Goal: Information Seeking & Learning: Learn about a topic

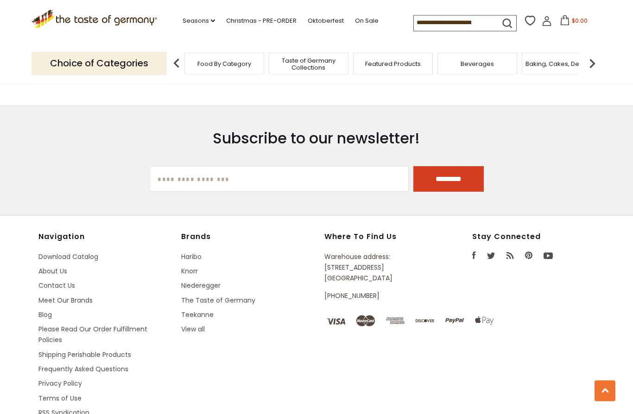
scroll to position [1727, 0]
click at [200, 325] on link "View all" at bounding box center [193, 329] width 24 height 9
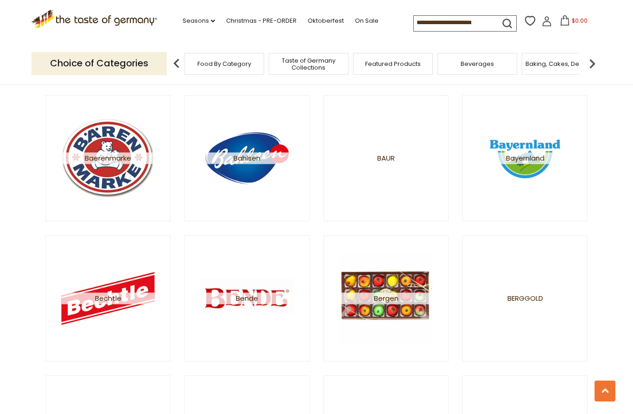
scroll to position [673, 0]
click at [524, 151] on img at bounding box center [525, 157] width 93 height 93
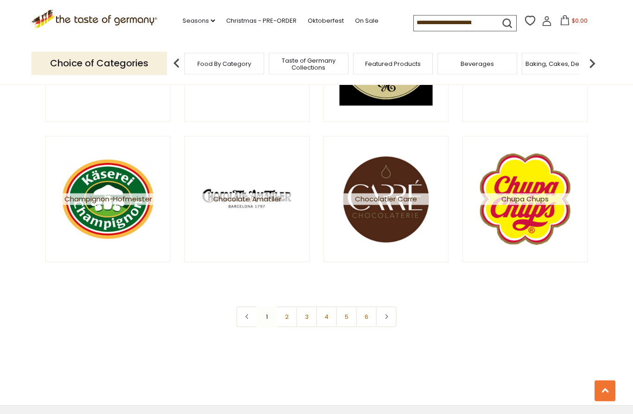
scroll to position [1612, 0]
click at [287, 314] on link "2" at bounding box center [286, 316] width 21 height 21
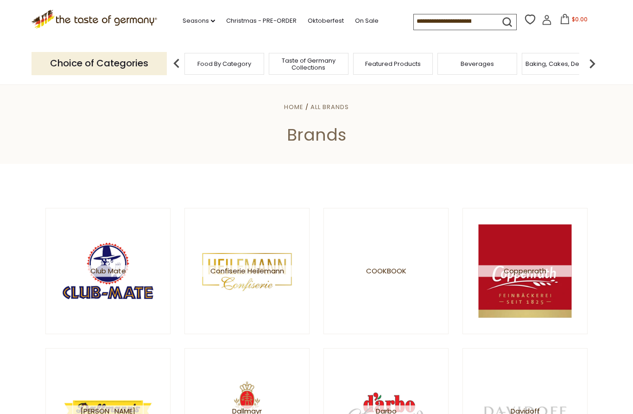
click at [388, 270] on span "Cookbook" at bounding box center [386, 271] width 40 height 12
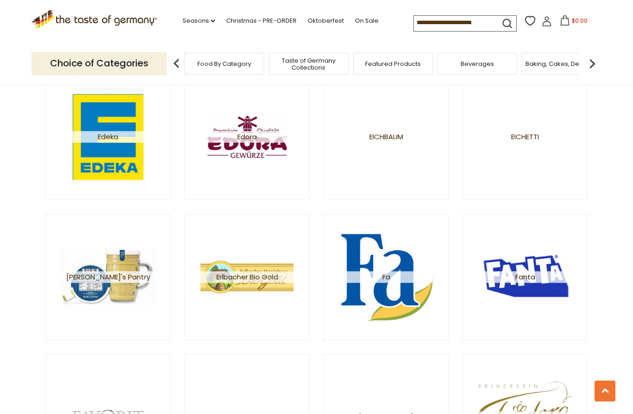
scroll to position [834, 0]
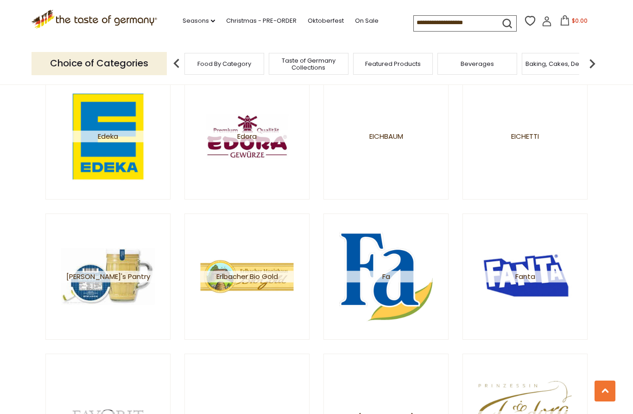
click at [127, 277] on span "[PERSON_NAME]'s Pantry" at bounding box center [108, 276] width 93 height 12
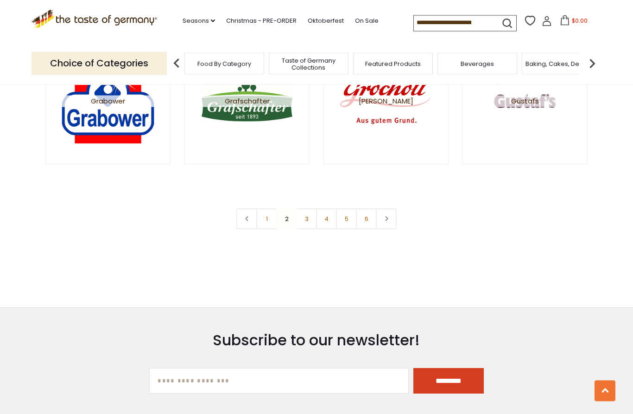
scroll to position [1710, 0]
click at [302, 224] on link "3" at bounding box center [306, 218] width 21 height 21
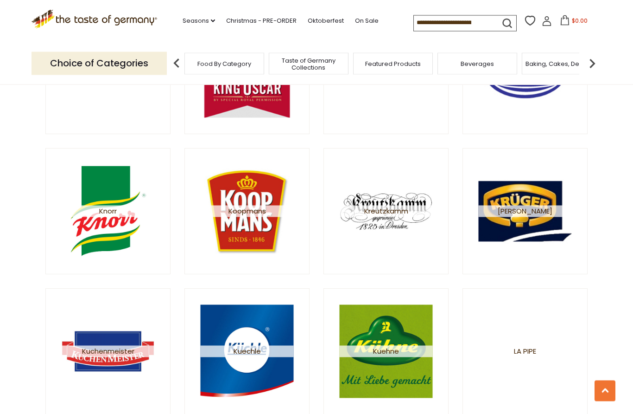
scroll to position [1180, 0]
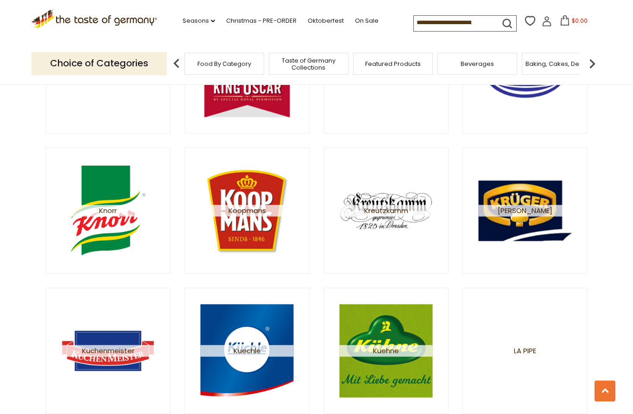
click at [119, 232] on img at bounding box center [108, 210] width 93 height 93
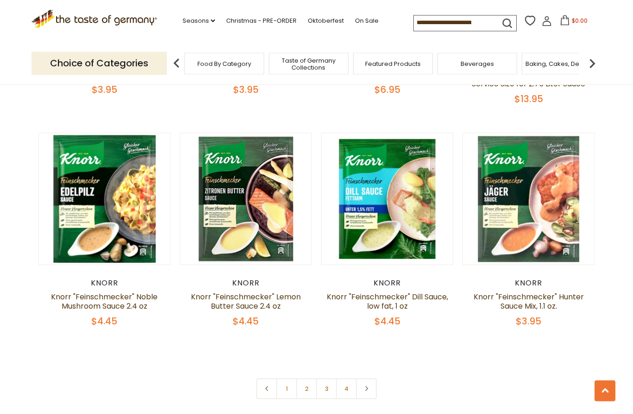
scroll to position [1843, 0]
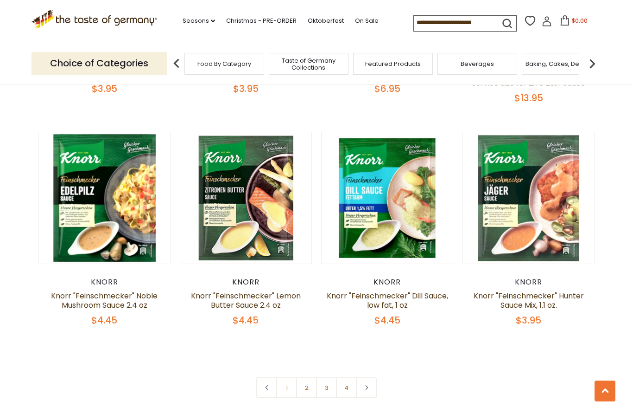
click at [311, 382] on link "2" at bounding box center [306, 387] width 21 height 21
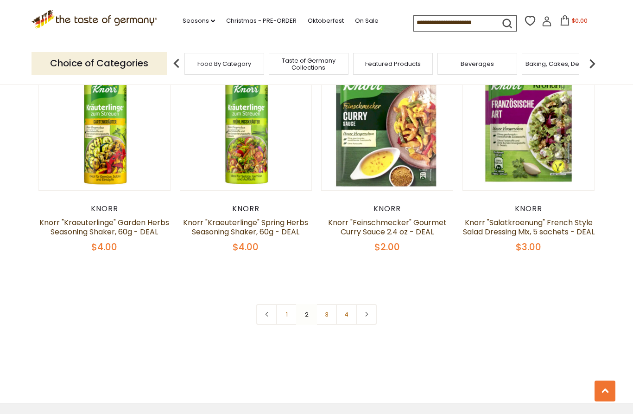
scroll to position [1917, 0]
click at [328, 324] on link "3" at bounding box center [326, 313] width 21 height 21
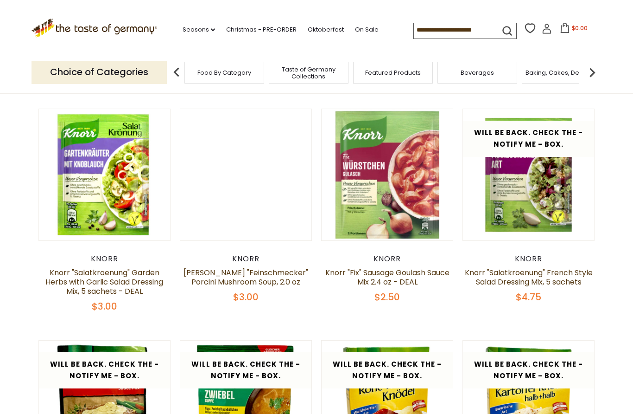
scroll to position [0, 0]
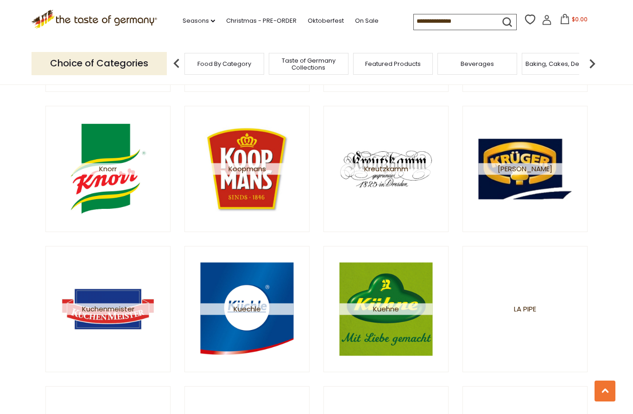
scroll to position [1222, 0]
click at [377, 328] on img at bounding box center [386, 308] width 93 height 93
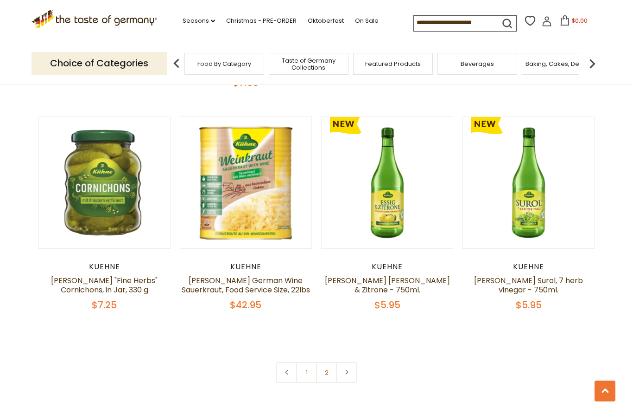
click at [330, 362] on link "2" at bounding box center [326, 372] width 21 height 21
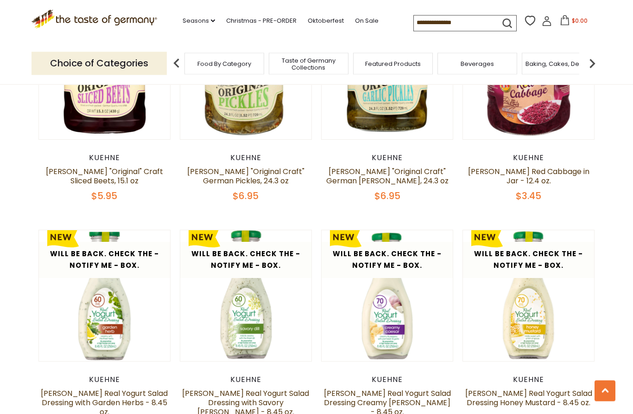
scroll to position [1046, 0]
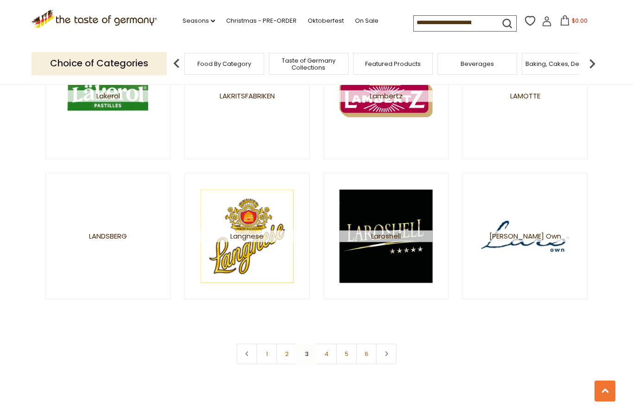
scroll to position [1575, 0]
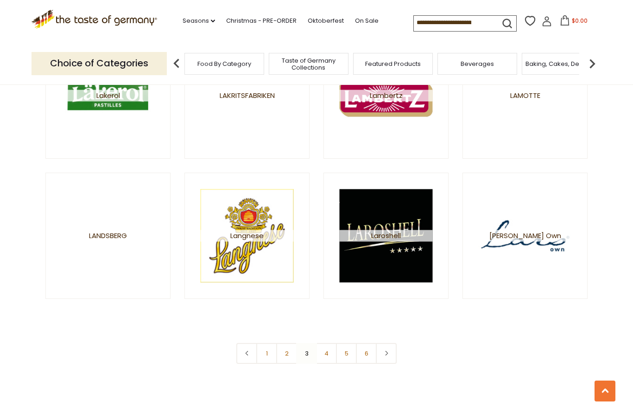
click at [332, 352] on link "4" at bounding box center [326, 353] width 21 height 21
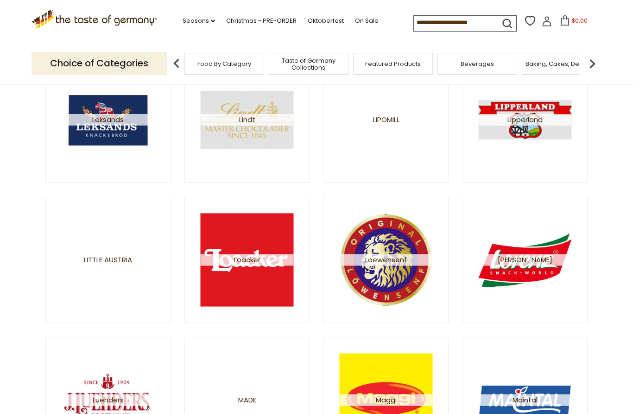
scroll to position [292, 0]
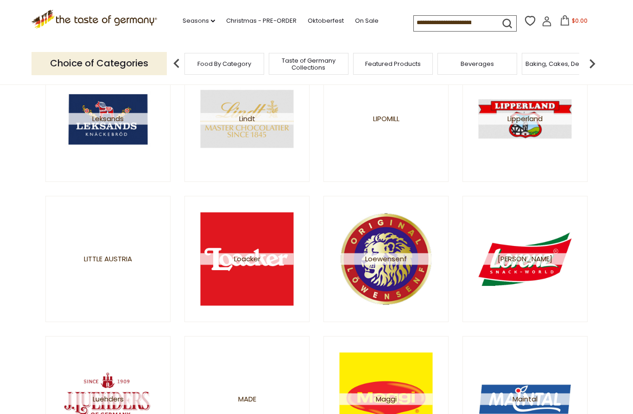
click at [394, 284] on img at bounding box center [386, 258] width 93 height 93
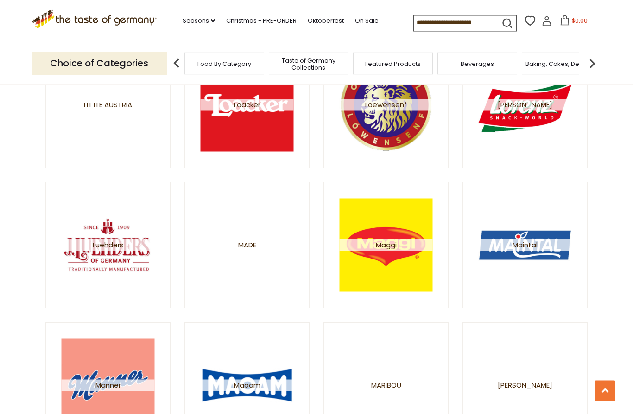
scroll to position [447, 0]
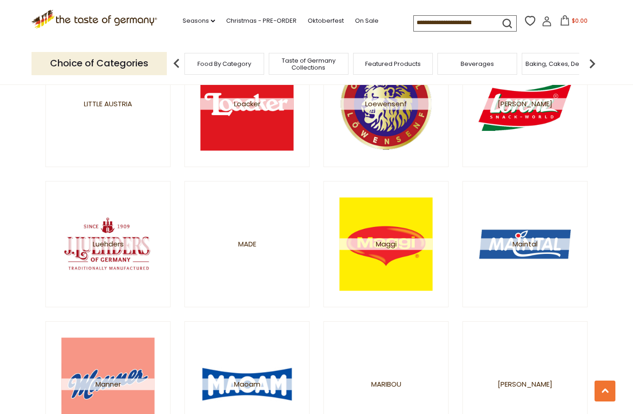
click at [415, 281] on img at bounding box center [386, 243] width 93 height 93
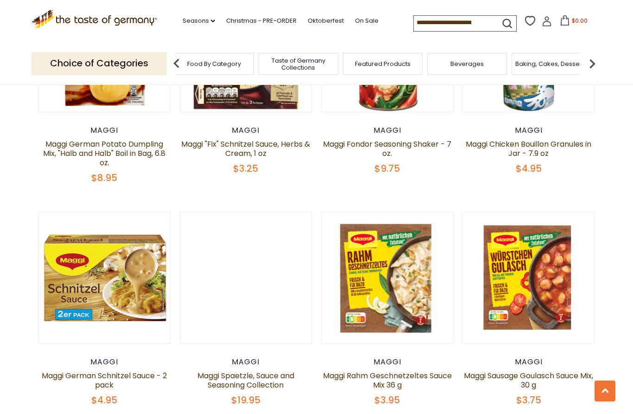
scroll to position [1270, 0]
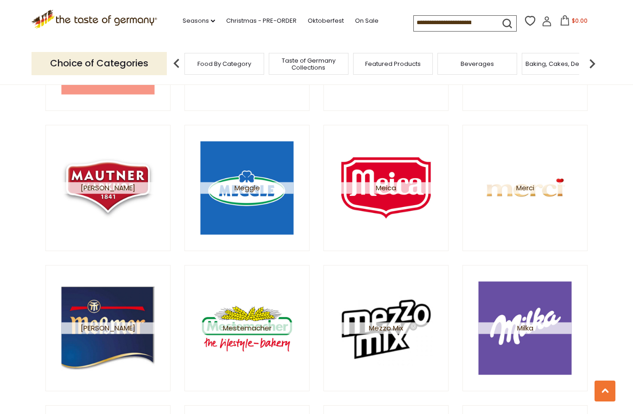
scroll to position [785, 0]
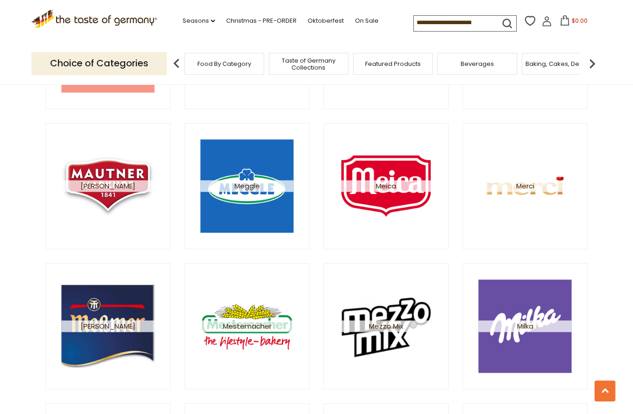
click at [389, 203] on img at bounding box center [386, 185] width 93 height 93
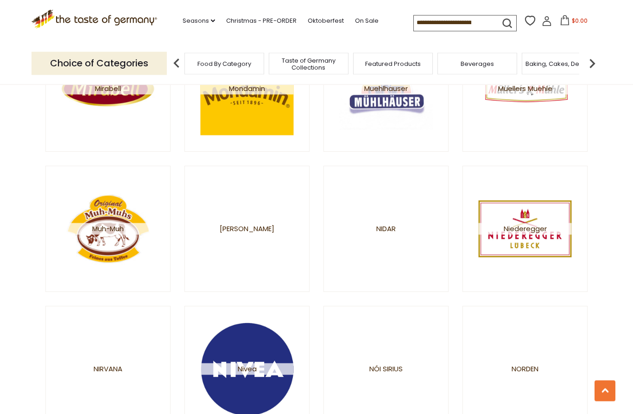
scroll to position [1162, 0]
click at [140, 280] on link "Muh-Muh" at bounding box center [107, 228] width 125 height 126
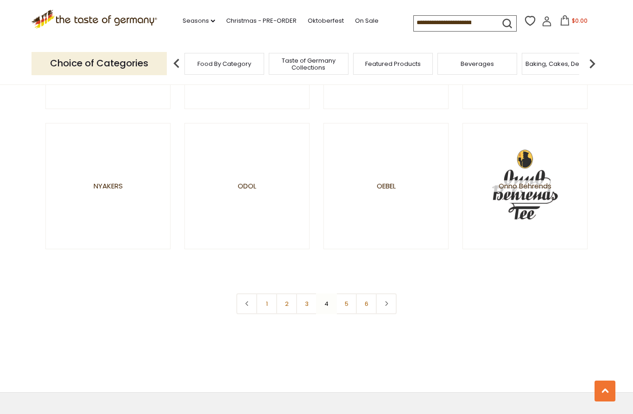
scroll to position [1625, 0]
click at [350, 304] on link "5" at bounding box center [346, 303] width 21 height 21
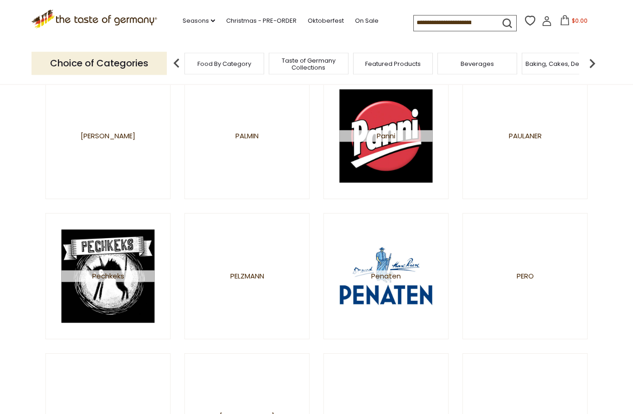
scroll to position [135, 0]
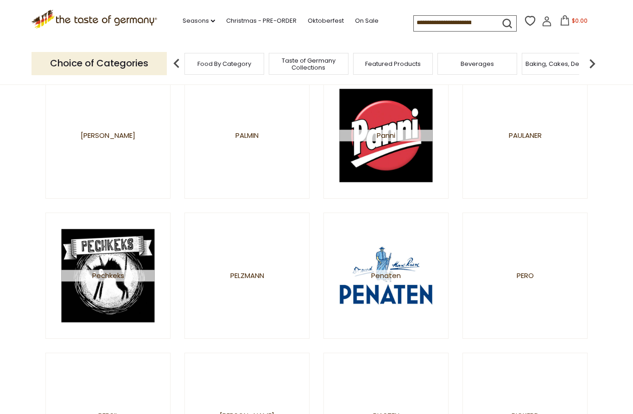
click at [416, 172] on img at bounding box center [386, 135] width 93 height 93
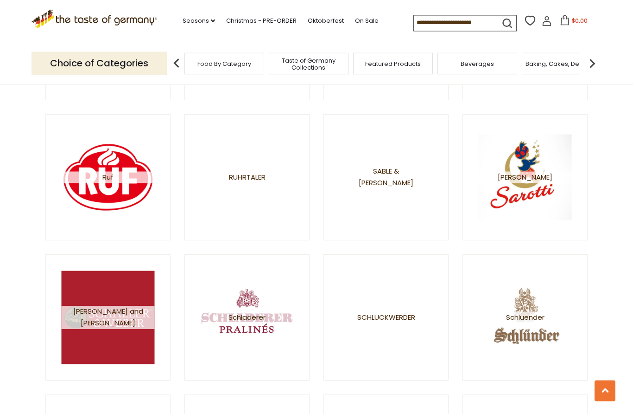
scroll to position [1074, 0]
click at [558, 218] on img at bounding box center [525, 176] width 93 height 93
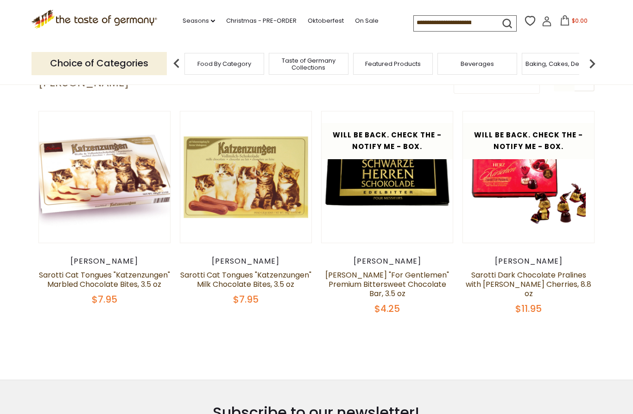
scroll to position [47, 0]
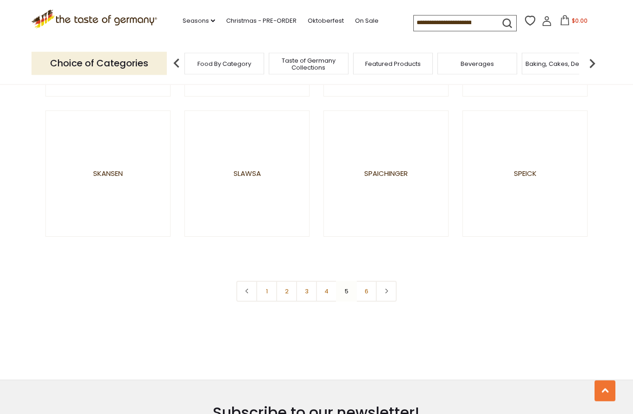
scroll to position [1637, 0]
click at [366, 297] on link "6" at bounding box center [366, 290] width 21 height 21
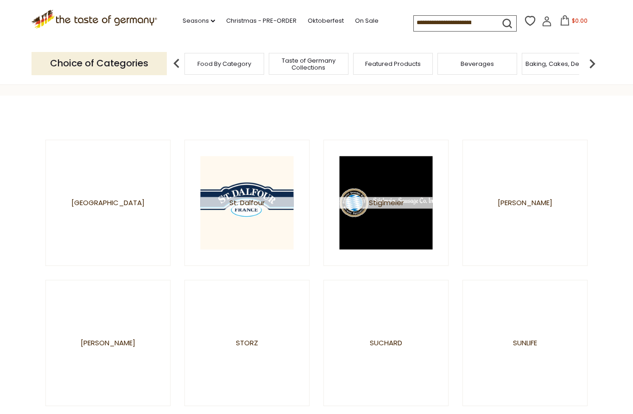
scroll to position [69, 0]
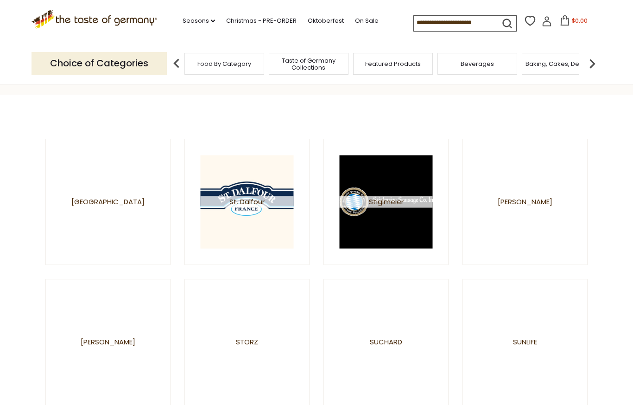
click at [412, 232] on img at bounding box center [386, 201] width 93 height 93
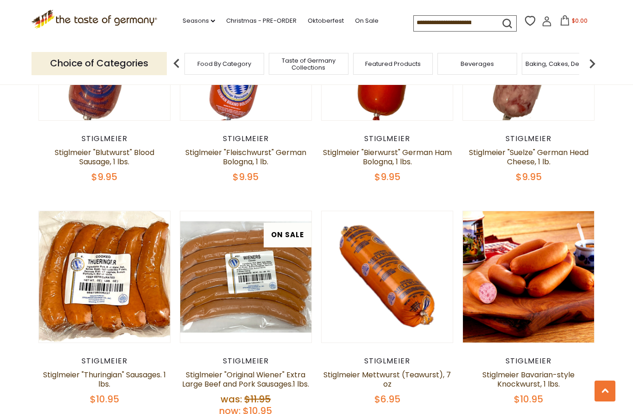
scroll to position [851, 0]
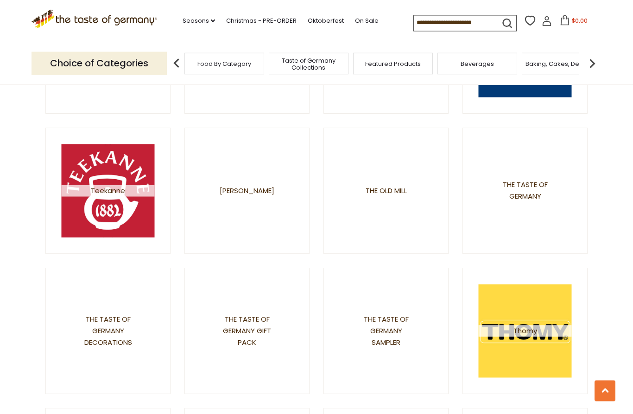
scroll to position [503, 0]
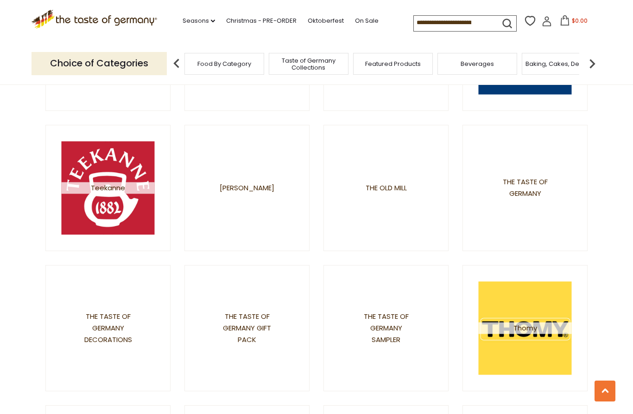
click at [529, 220] on link "The Taste of Germany" at bounding box center [525, 188] width 125 height 126
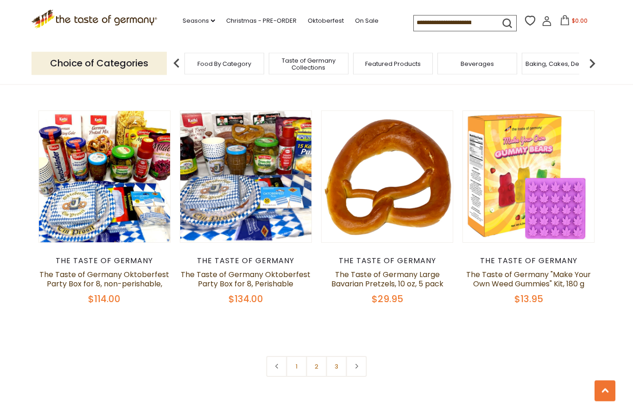
scroll to position [1904, 0]
click at [316, 373] on link "2" at bounding box center [316, 366] width 21 height 21
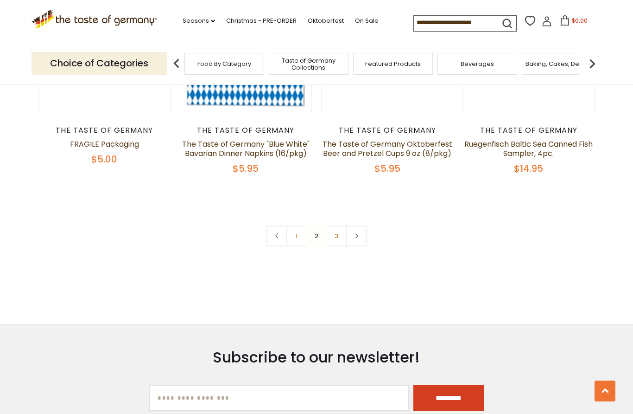
scroll to position [2080, 0]
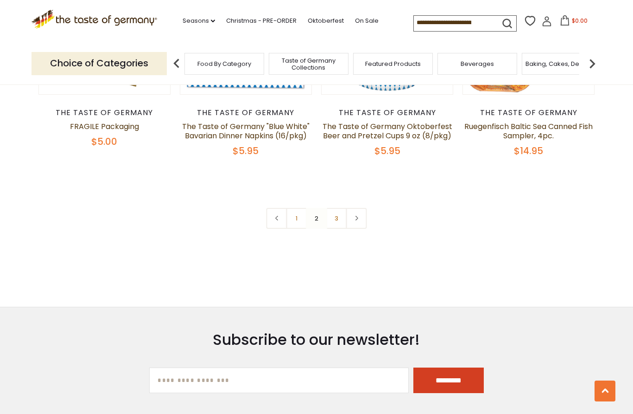
click at [333, 208] on link "3" at bounding box center [336, 218] width 21 height 21
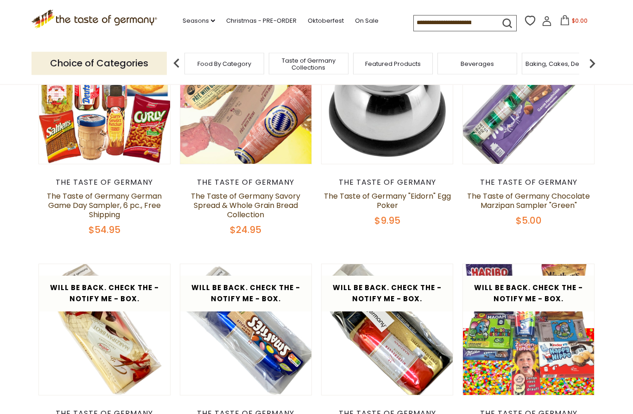
scroll to position [333, 0]
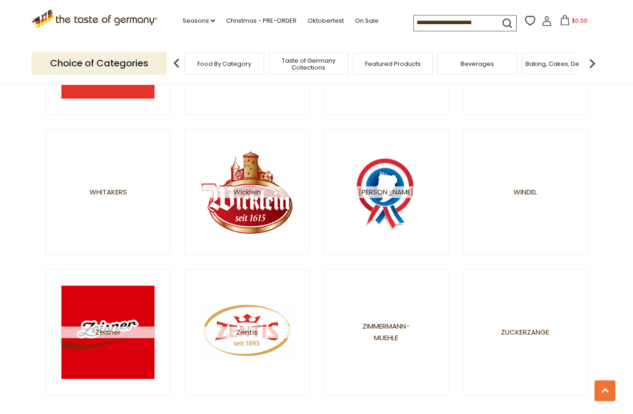
scroll to position [1479, 0]
click at [290, 236] on img at bounding box center [247, 191] width 93 height 93
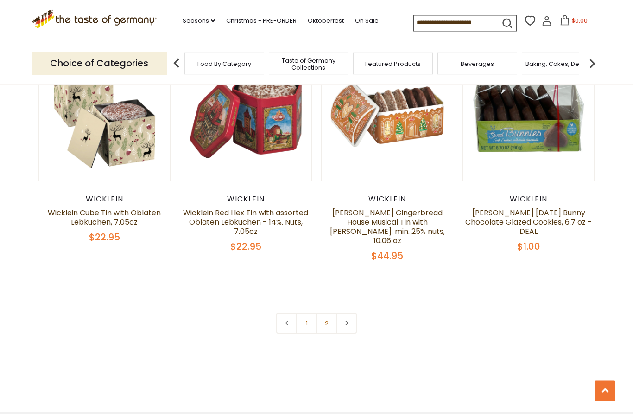
scroll to position [1982, 0]
click at [329, 312] on link "2" at bounding box center [326, 322] width 21 height 21
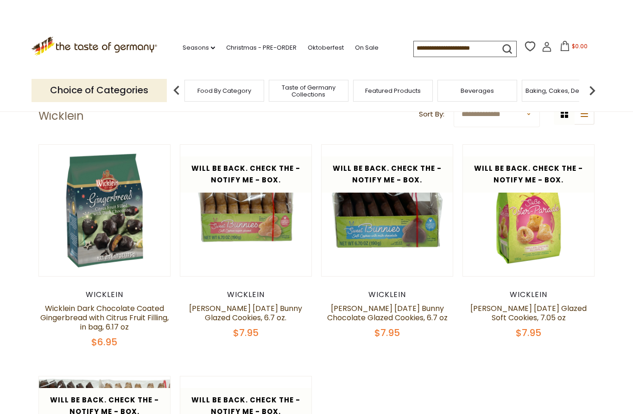
scroll to position [0, 0]
